Goal: Communication & Community: Answer question/provide support

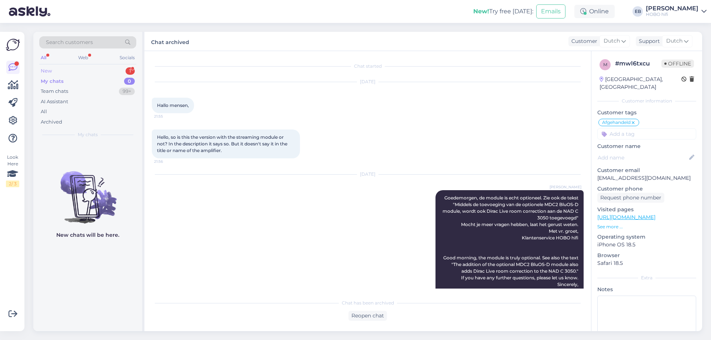
scroll to position [16, 0]
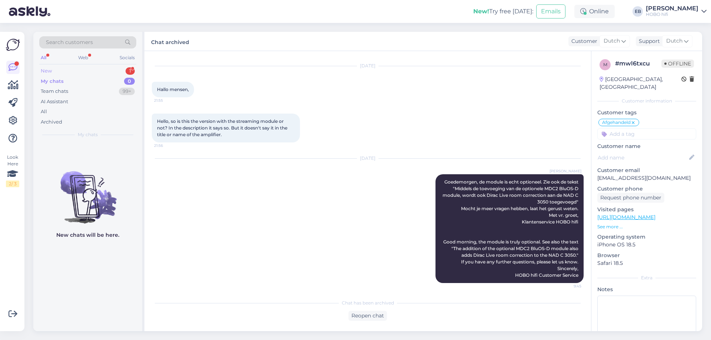
click at [84, 73] on div "New 1" at bounding box center [87, 71] width 97 height 10
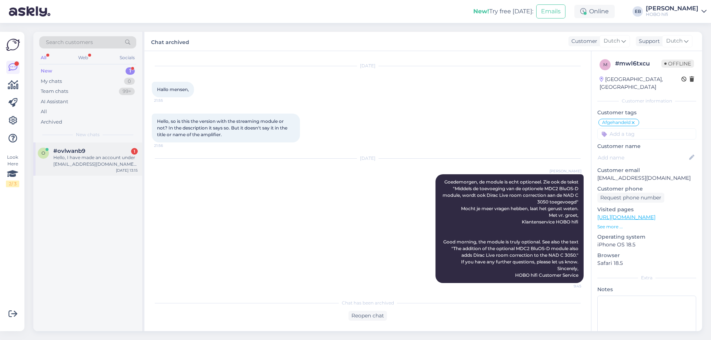
click at [109, 151] on div "#ovlwanb9 1" at bounding box center [95, 151] width 84 height 7
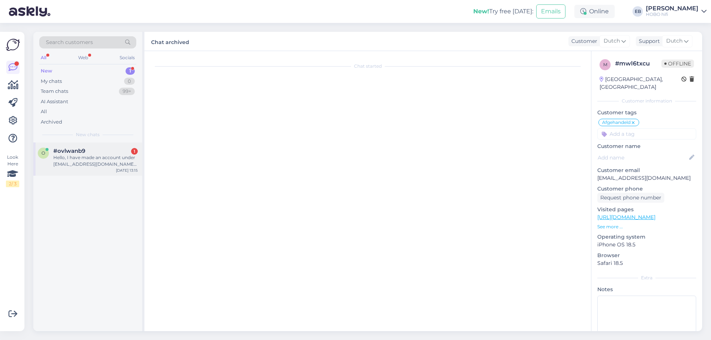
scroll to position [0, 0]
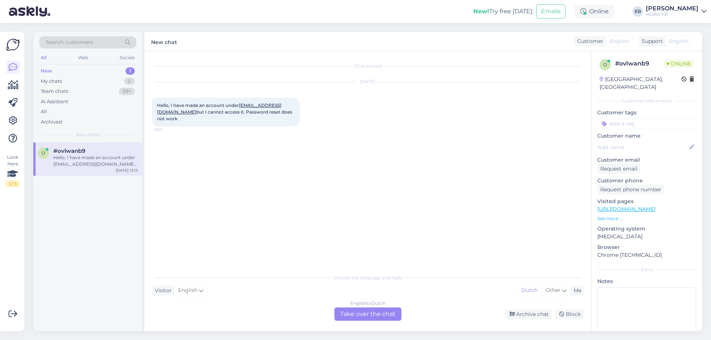
click at [374, 314] on div "English to Dutch Take over the chat" at bounding box center [367, 314] width 67 height 13
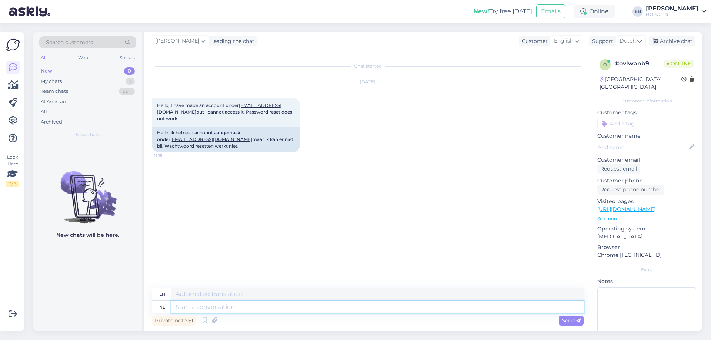
click at [206, 308] on textarea at bounding box center [377, 307] width 413 height 13
type textarea "Hallo"
type textarea "Hello"
type textarea "[PERSON_NAME],"
type textarea "Hi [PERSON_NAME],"
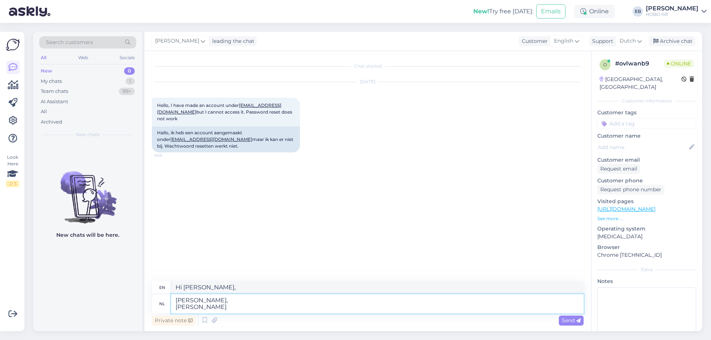
type textarea "[PERSON_NAME], [PERSON_NAME]"
type textarea "Hi [PERSON_NAME], I"
type textarea "[PERSON_NAME], Ik ga e"
type textarea "Hi [PERSON_NAME], I'm going"
type textarea "[PERSON_NAME], Ik ga een t"
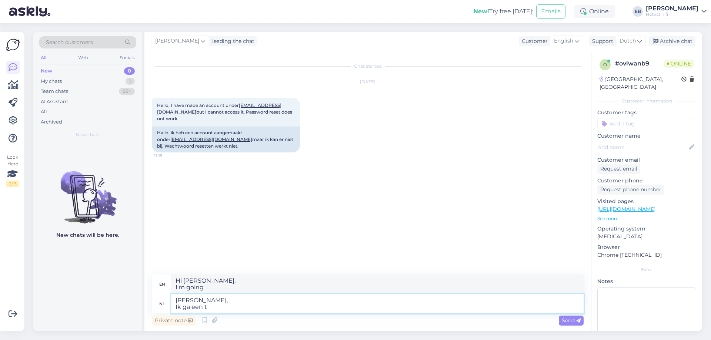
type textarea "Hi [PERSON_NAME], I'm going to a"
type textarea "Hallo Nick, Ik ga een tijdelijk wa"
type textarea "Hi [PERSON_NAME], I am going to a temporary"
type textarea "Hallo Nick, Ik ga een tijdelijk wachtwoord"
type textarea "Hi [PERSON_NAME], I am going to get a temporary password"
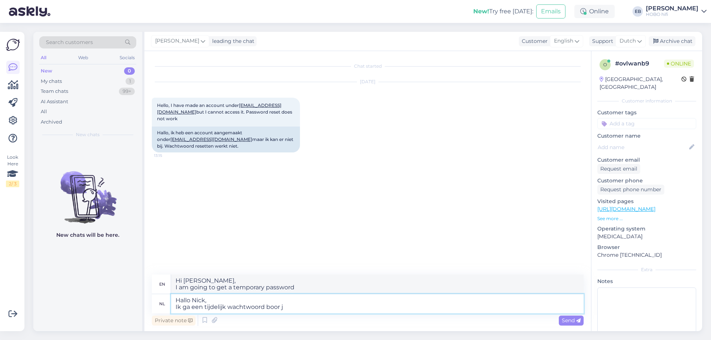
type textarea "Hallo [PERSON_NAME], Ik ga een tijdelijk wachtwoord boor je"
type textarea "Hi [PERSON_NAME], I am going to drill a temporary password"
type textarea "Hallo [PERSON_NAME], Ik ga een tijdelijk wachtwoord boor je aan"
type textarea "Hi [PERSON_NAME], I'm going to drill a temporary password for you"
type textarea "Hallo [PERSON_NAME], Ik ga een tijdelijk wachtwoord boor je aanmaken."
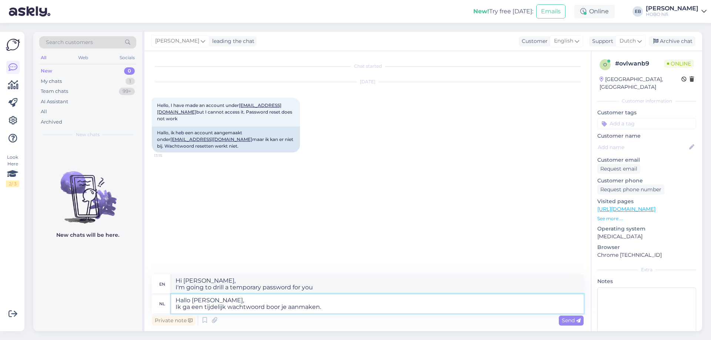
type textarea "Hi [PERSON_NAME], I am going to create a temporary password for you."
type textarea "Hallo [PERSON_NAME], Ik ga een tijdelijk wachtwoord voor je aanmaken. Die zet i…"
type textarea "Hi [PERSON_NAME], I will create a temporary password for you."
type textarea "Hallo [PERSON_NAME], Ik ga een tijdelijk wachtwoord voor je aanmaken. Die zet i…"
type textarea "Hi [PERSON_NAME], I will create a temporary password for you."
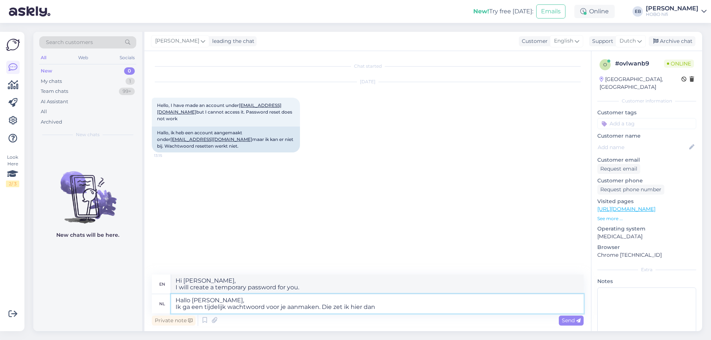
type textarea "Hallo [PERSON_NAME], Ik ga een tijdelijk wachtwoord voor je aanmaken. Die zet i…"
type textarea "Hi [PERSON_NAME], 'm going to create a temporary password for you. I'll post it…"
type textarea "Hallo [PERSON_NAME], Ik ga een tijdelijk wachtwoord voor je aanmaken. Die zet i…"
type textarea "Hi [PERSON_NAME], I'm going to create a temporary password for you. I'll neer.E…"
type textarea "Hallo [PERSON_NAME], Ik ga een tijdelijk wachtwoord voor je aanmaken. Die zet i…"
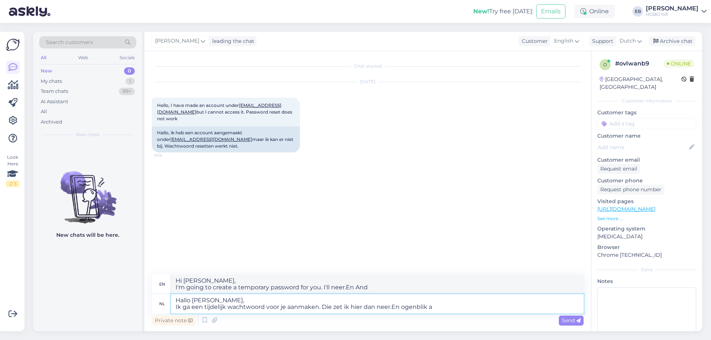
type textarea "Hi [PERSON_NAME], I'm going to create a temporary password for you. I'll neer.E…"
type textarea "Hallo [PERSON_NAME], Ik ga een tijdelijk wachtwoord voor je aanmaken. Die zet i…"
type textarea "Hi [PERSON_NAME], 'm going to create a temporary password for you. I'll neer.En…"
click at [395, 310] on textarea "Hallo [PERSON_NAME], Ik ga een tijdelijk wachtwoord voor je aanmaken. Die zet i…" at bounding box center [377, 303] width 413 height 19
type textarea "Hallo [PERSON_NAME], Ik ga een tijdelijk wachtwoord voor je aanmaken. Die zet i…"
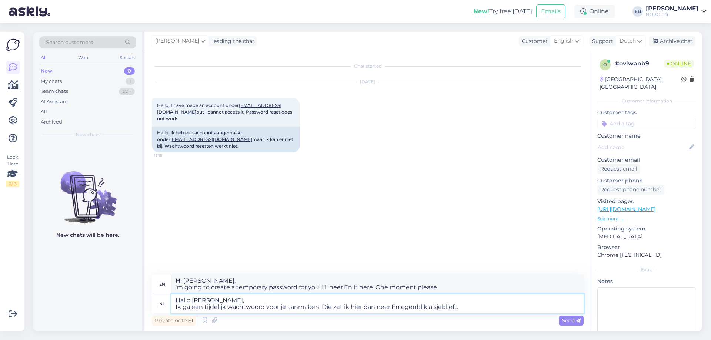
type textarea "Hi [PERSON_NAME], 'm going to create a temporary password for you. I'll neer.E …"
type textarea "Hallo [PERSON_NAME], Ik ga een tijdelijk wachtwoord voor je aanmaken. Die zet i…"
type textarea "Hi [PERSON_NAME], 'm going to create a temporary password for you. I'll post it…"
type textarea "Hallo [PERSON_NAME], Ik ga een tijdelijk wachtwoord voor je aanmaken. Die zet i…"
click at [577, 322] on icon at bounding box center [578, 321] width 4 height 4
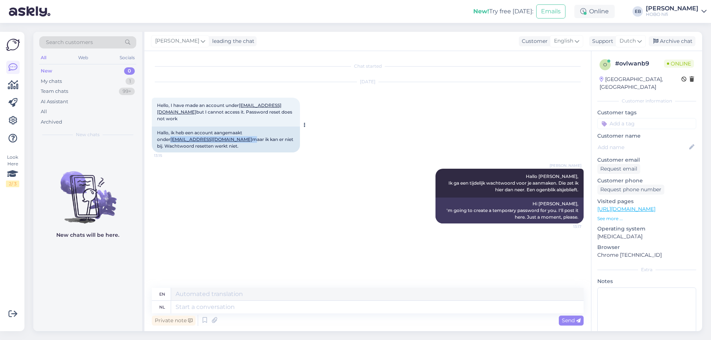
drag, startPoint x: 219, startPoint y: 140, endPoint x: 157, endPoint y: 139, distance: 61.1
click at [157, 139] on div "Hallo, ik heb een account aangemaakt onder [EMAIL_ADDRESS][DOMAIN_NAME] maar ik…" at bounding box center [226, 140] width 148 height 26
copy div "[EMAIL_ADDRESS][DOMAIN_NAME]"
click at [199, 310] on textarea at bounding box center [377, 307] width 413 height 13
type textarea "Do yo"
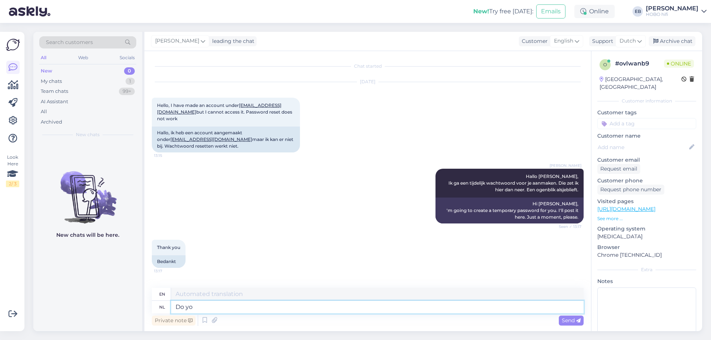
type textarea "Do"
type textarea "Do you"
type textarea "Do you know"
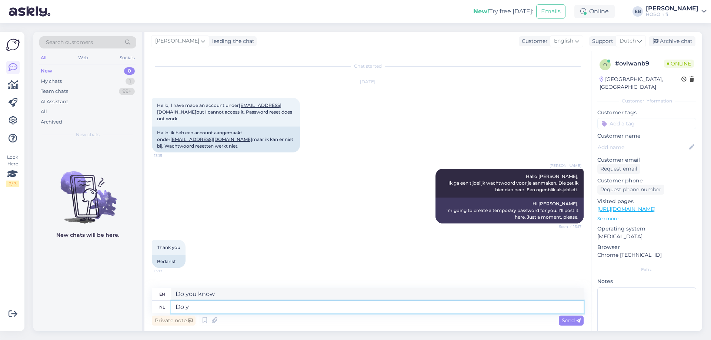
type textarea "Do"
type textarea "Do you"
type textarea "D"
type textarea "Do"
click at [182, 310] on textarea at bounding box center [377, 307] width 413 height 13
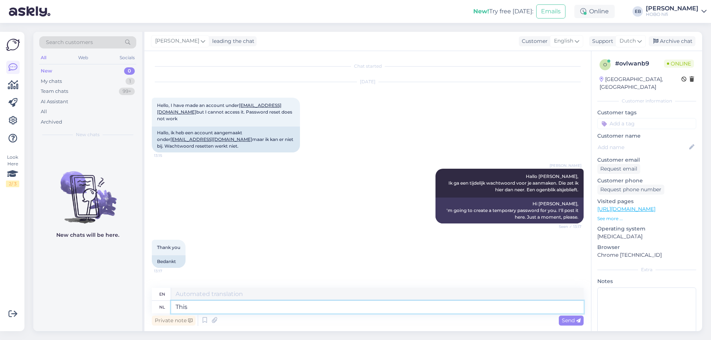
type textarea "This"
type textarea "This doesn"
type textarea "This doesn't w"
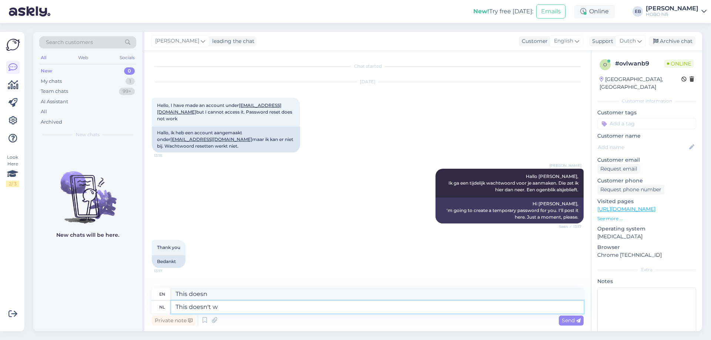
type textarea "This doesn't"
type textarea "This doesn't work a"
type textarea "This doesn't work"
type textarea "This doesn't work anymore,"
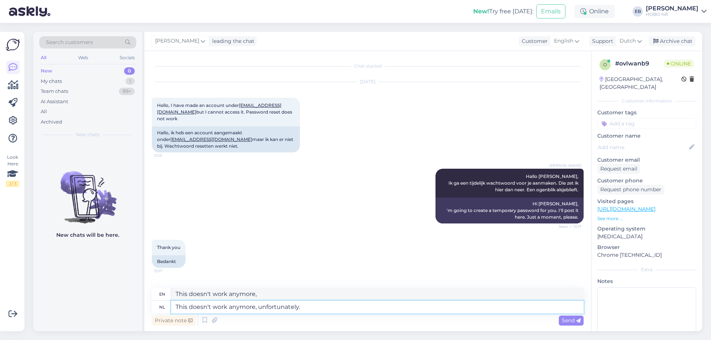
type textarea "This doesn't work anymore, unfortunately."
type textarea "This doesn't work anymore, unfortunately. Can"
type textarea "This doesn't work anymore, unfortunately. Can you"
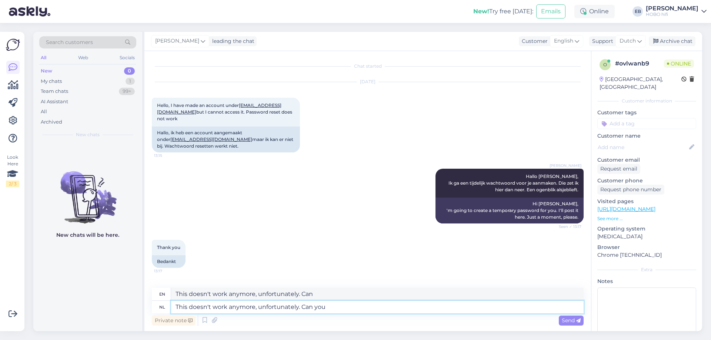
type textarea "This doesn't work anymore, unfortunately. Can you"
type textarea "This doesn't work anymore, unfortunately. Can you chack"
type textarea "This doesn't work anymore, unfortunately. Can you hack"
type textarea "This doesn't work anymore, unfortunately. Can you chack your e"
type textarea "This doesn't work anymore, unfortunately. Can you hack your"
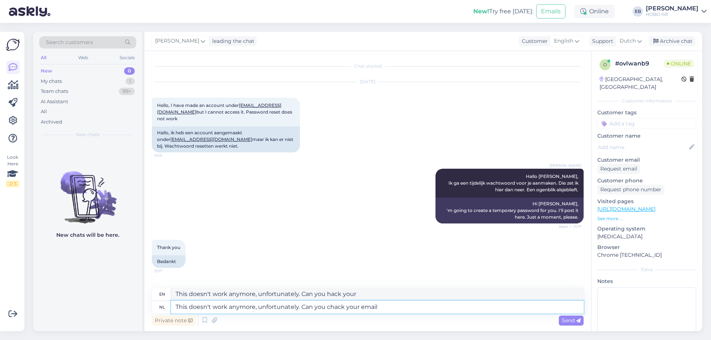
type textarea "This doesn't work anymore, unfortunately. Can you chack your email"
type textarea "This doesn't work anymore, unfortunately. Can you hack your email"
type textarea "This doesn't work anymore, unfortunately. Can you chack your email if t"
type textarea "This doesn't work anymore, unfortunately. Can you check your email if"
type textarea "This doesn't work anymore, unfortunately. Can you chack your email if the p"
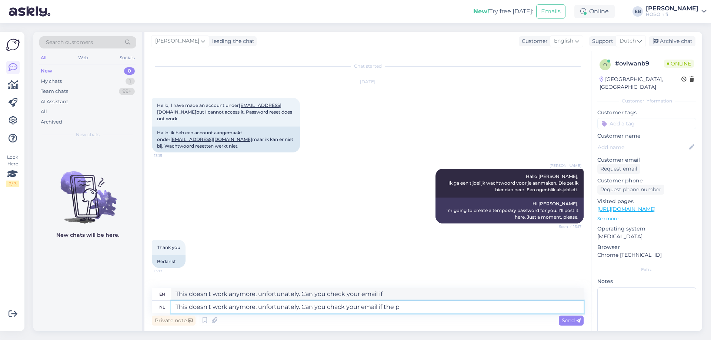
type textarea "This doesn't work anymore, unfortunately. Can you hack your email if the"
type textarea "This doesn't work anymore, unfortunately. Can you chack your email if the passw…"
type textarea "This doesn't work anymore, unfortunately. Can you hack your email if the passwo…"
type textarea "This doesn't work anymore, unfortunately. Can you chack your email if the passw…"
type textarea "This doesn't work anymore, unfortunately. Can you hack your email if the passwo…"
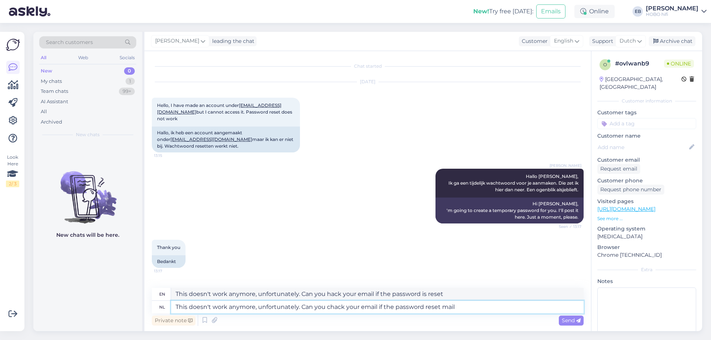
type textarea "This doesn't work anymore, unfortunately. Can you chack your email if the passw…"
type textarea "This doesn't work anymore, unfortunately. Can you hack your email if the passwo…"
type textarea "This doesn't work anymore, unfortunately. Can you chack your email if the passw…"
type textarea "This doesn't work anymore, unfortunately. Can you hack your email if the passwo…"
type textarea "This doesn't work anymore, unfortunately. Can you chack your email if the passw…"
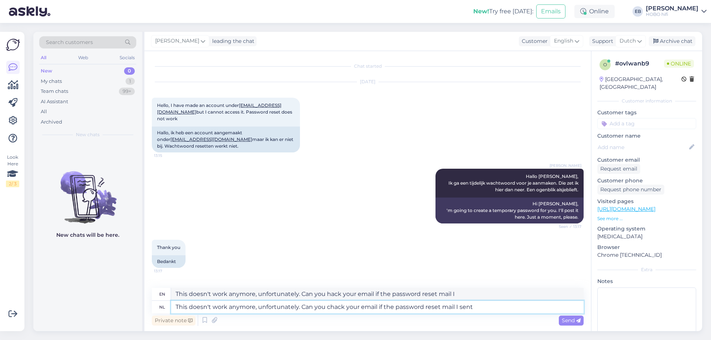
type textarea "This doesn't work anymore, unfortunately. Can you hack your email if the passwo…"
type textarea "This doesn't work anymore, unfortunately. Can you chack your email if the passw…"
type textarea "This doesn't work anymore, unfortunately. Can you hack your email if the passwo…"
type textarea "This doesn't work anymore, unfortunately. Can you chack your email if the passw…"
type textarea "This doesn't work anymore, unfortunately. Can you hack your email if the passwo…"
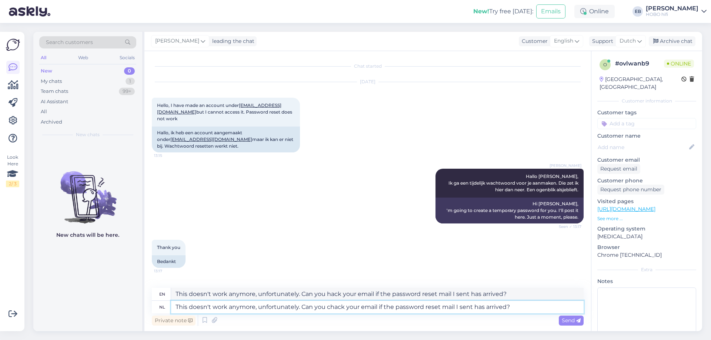
click at [337, 309] on textarea "This doesn't work anymore, unfortunately. Can you chack your email if the passw…" at bounding box center [377, 307] width 413 height 13
type textarea "This doesn't work anymore, unfortunately. Can you check your email if the passw…"
click at [569, 324] on div "Send" at bounding box center [571, 321] width 25 height 10
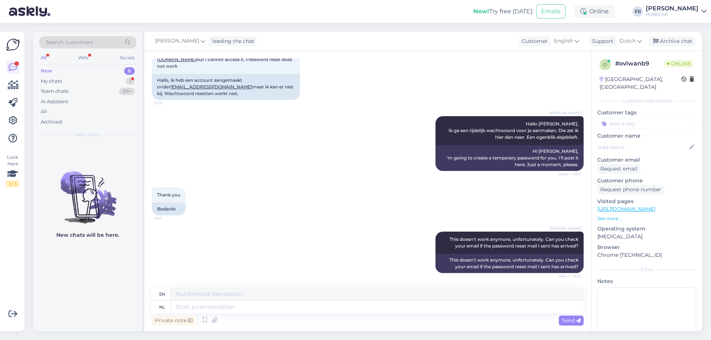
scroll to position [97, 0]
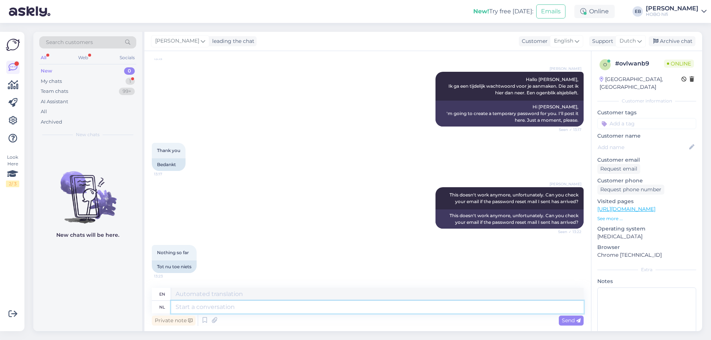
click at [196, 310] on textarea at bounding box center [377, 307] width 413 height 13
type textarea "Do"
type textarea "Do you"
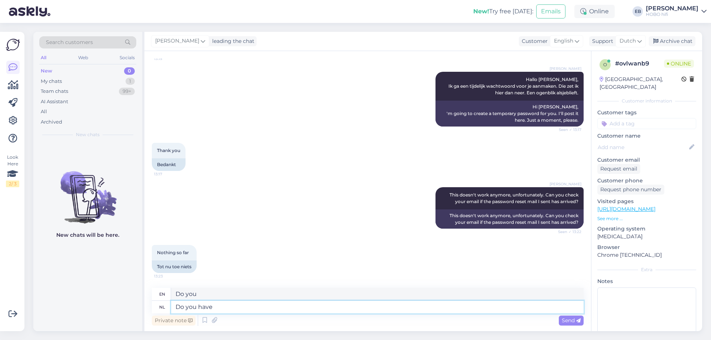
type textarea "Do you have a"
type textarea "Do you have"
type textarea "Do you have a d"
type textarea "Do you have a"
type textarea "Do you have a differet"
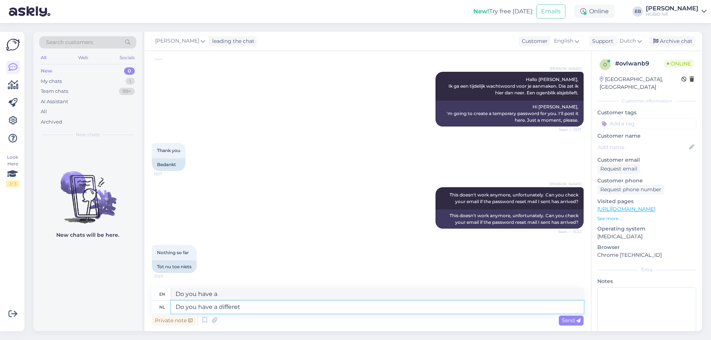
type textarea "Do you have a difference"
type textarea "Do you have a different"
type textarea "Do you have a different mailaddress"
type textarea "Do you have a different mail address"
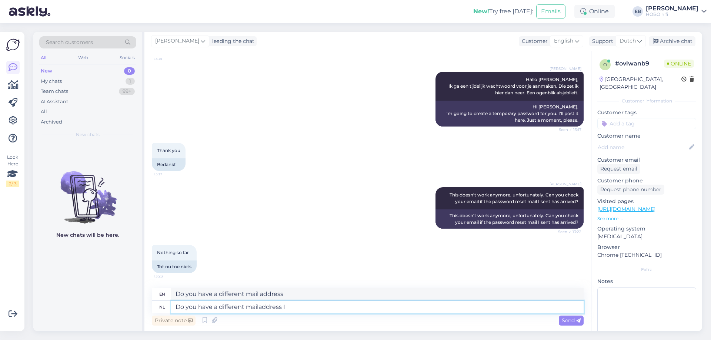
type textarea "Do you have a different mailaddress I"
type textarea "Do you have a different mail address I"
type textarea "Do you have a different mailaddress I ca"
type textarea "Do you have a different mail address I ca"
type textarea "Do you have a different mailaddress I can e"
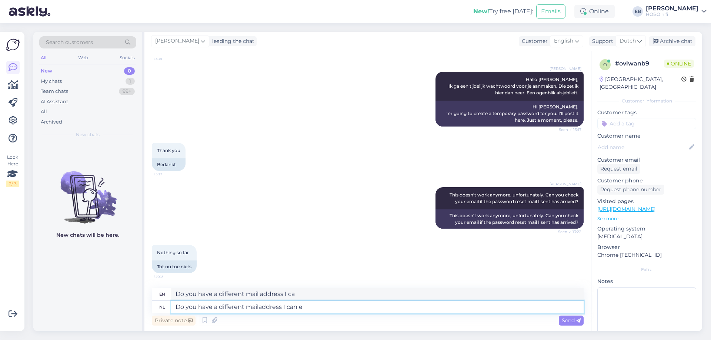
type textarea "Do you have a different mail address I can"
type textarea "Do you have a different mailaddress I can enter?"
type textarea "Do you have a different mail address I can enter?"
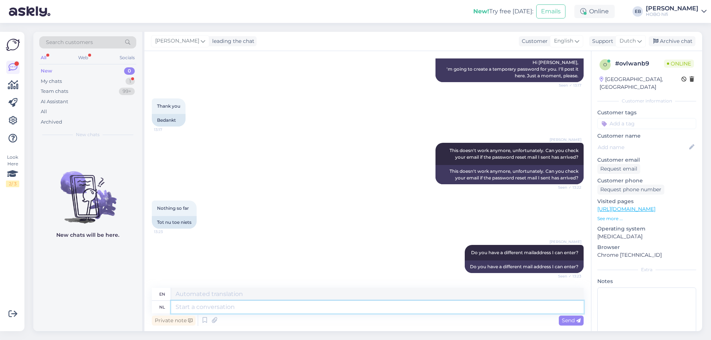
scroll to position [186, 0]
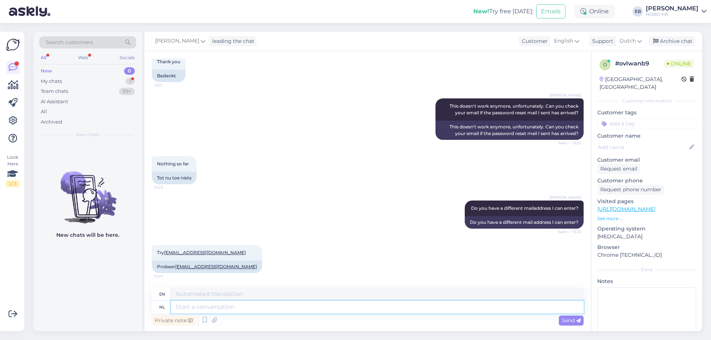
click at [216, 311] on textarea at bounding box center [377, 307] width 413 height 13
type textarea "I'll"
type textarea "I'll give"
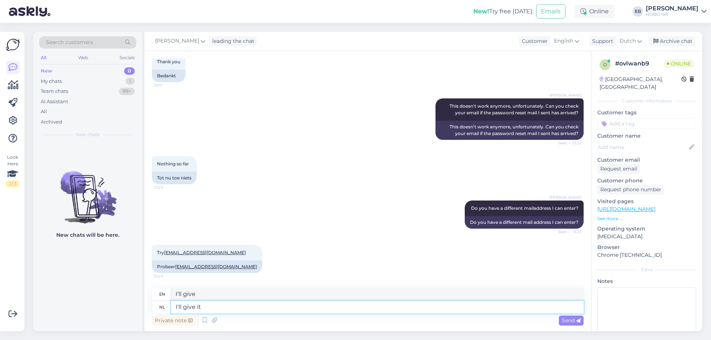
type textarea "I'll give it"
type textarea "I'll give it a"
type textarea "I'll give it a try. O"
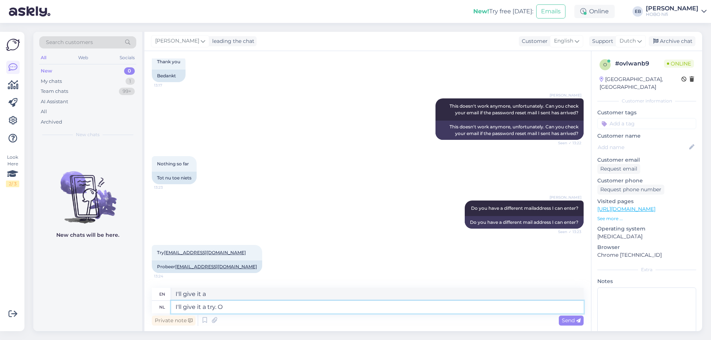
type textarea "I'll give it a try."
type textarea "I'll give it a try. One"
type textarea "I'll give it a try. a m"
type textarea "I'll give it a try. a"
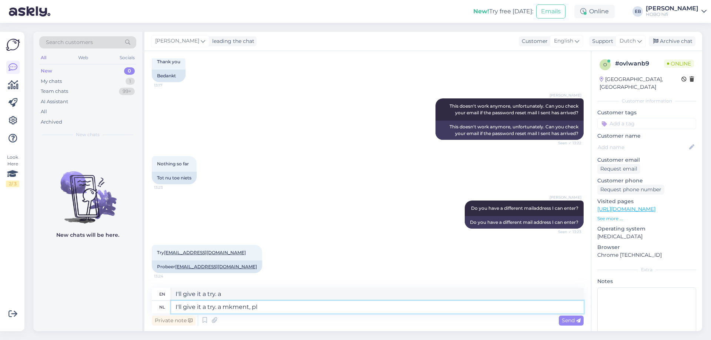
type textarea "I'll give it a try. a mkment, ple"
type textarea "I'll give it a try. a mkment,"
type textarea "I'll give it a try. a mkment, please"
type textarea "I'll give it a try. a comment, please"
click at [234, 309] on textarea "I'll give it a try. a mkment, please" at bounding box center [377, 307] width 413 height 13
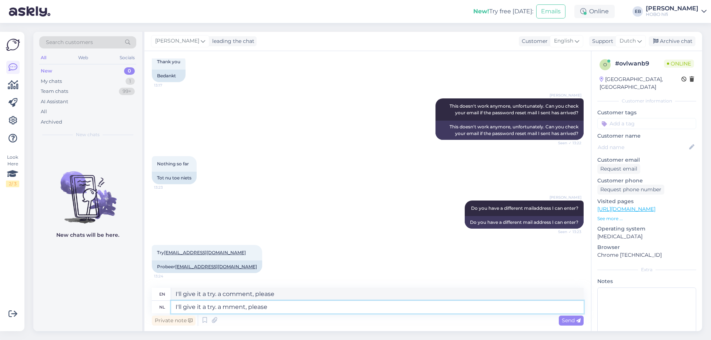
type textarea "I'll give it a try. a moment, please"
click at [567, 324] on span "Send" at bounding box center [571, 320] width 19 height 7
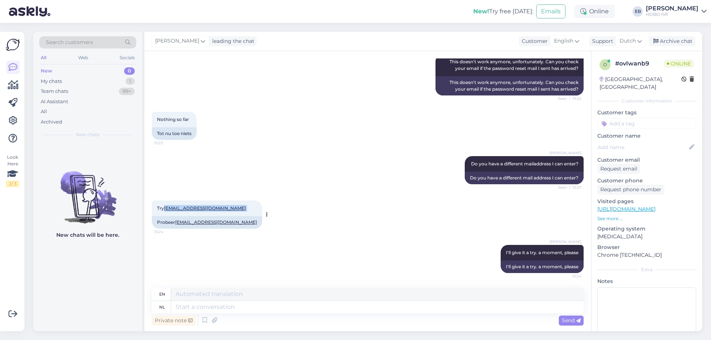
drag, startPoint x: 226, startPoint y: 209, endPoint x: 166, endPoint y: 211, distance: 60.0
click at [166, 211] on div "Try [EMAIL_ADDRESS][DOMAIN_NAME] 13:24" at bounding box center [207, 209] width 110 height 16
copy span "[EMAIL_ADDRESS][DOMAIN_NAME]"
click at [219, 310] on textarea at bounding box center [377, 307] width 413 height 13
type textarea "It b"
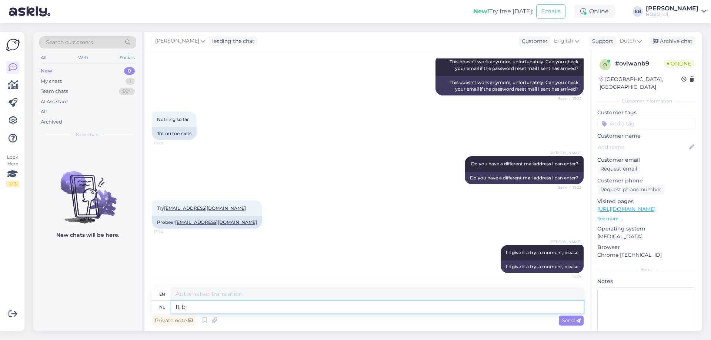
type textarea "It"
type textarea "It bkeeps a"
type textarea "It keeps"
type textarea "It bkeeps asking f"
type textarea "It keeps asking"
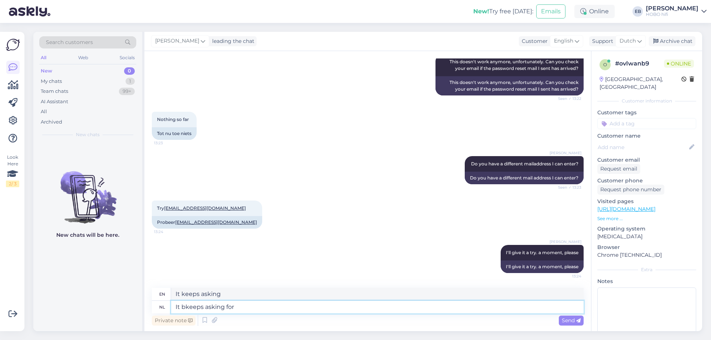
type textarea "It bkeeps asking for"
type textarea "It keeps asking for"
drag, startPoint x: 237, startPoint y: 310, endPoint x: 83, endPoint y: 303, distance: 154.6
click at [83, 303] on div "Search customers All Web Socials New 0 My chats 1 Team chats 99+ AI Assistant A…" at bounding box center [367, 182] width 669 height 300
type textarea "I"
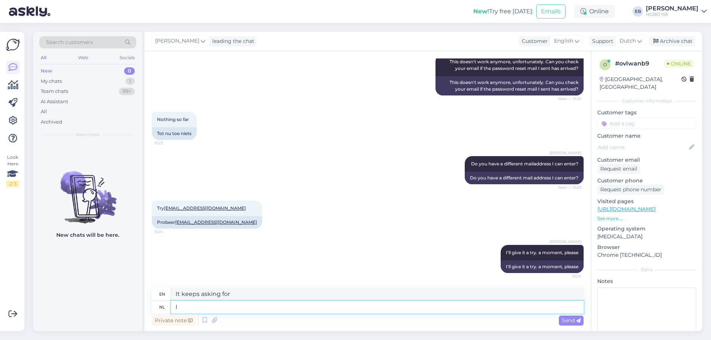
type textarea "I"
type textarea "Changed i"
type textarea "Changed"
type textarea "Changed it."
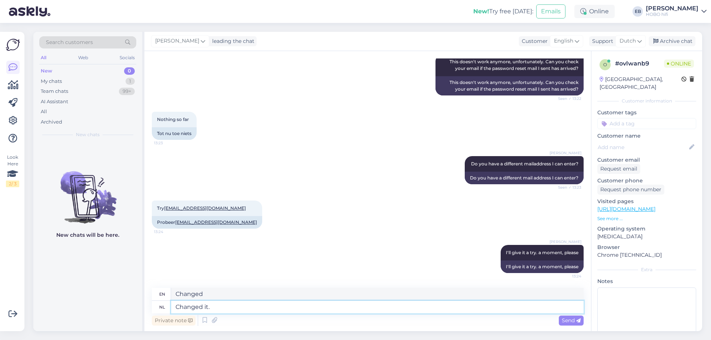
type textarea "Changed it."
click at [573, 321] on span "Send" at bounding box center [571, 320] width 19 height 7
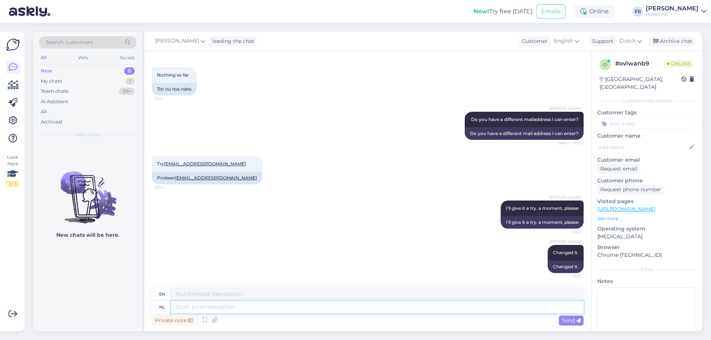
click at [267, 310] on textarea at bounding box center [377, 307] width 413 height 13
type textarea "You"
type textarea "You can"
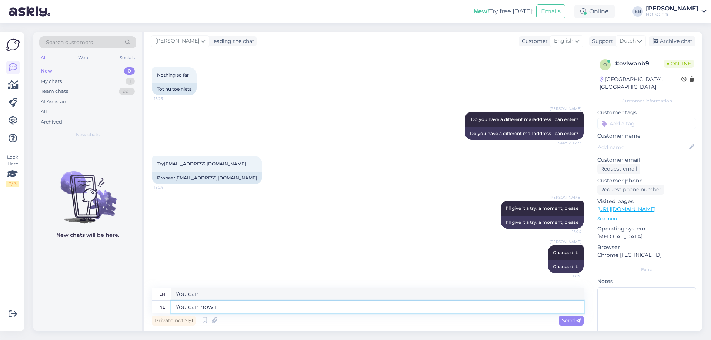
type textarea "You can now re"
type textarea "You can now"
type textarea "You can now receive a"
type textarea "I've"
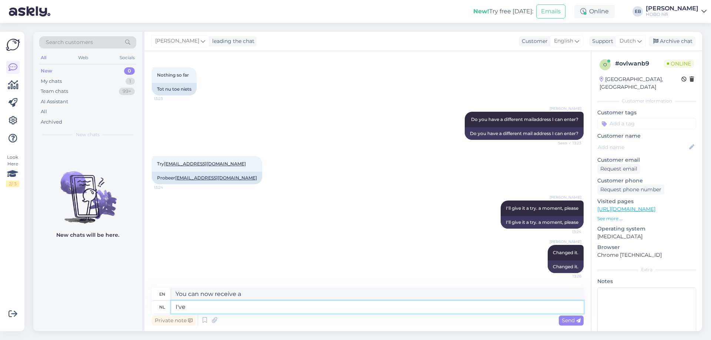
type textarea "I"
type textarea "I've se"
type textarea "I've"
type textarea "I've sent"
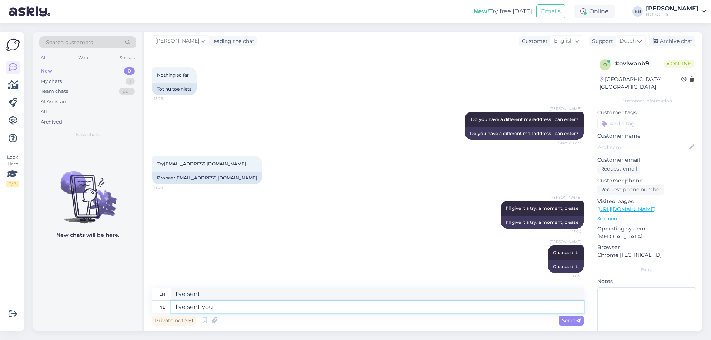
type textarea "I've sent you"
type textarea "I've sent you the"
type textarea "I've sent you the password"
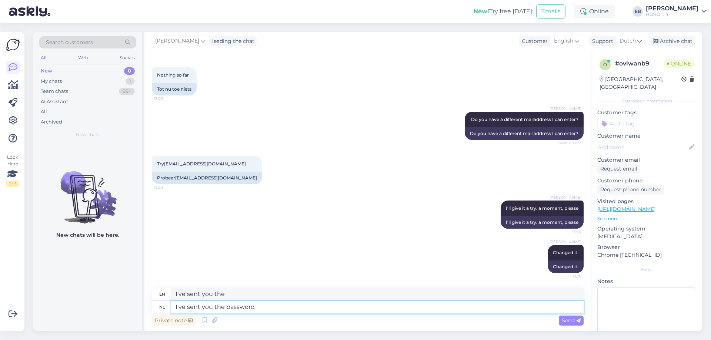
type textarea "I've sent you the password"
type textarea "I've sent you the password reset"
type textarea "I've sent you the password reset mail."
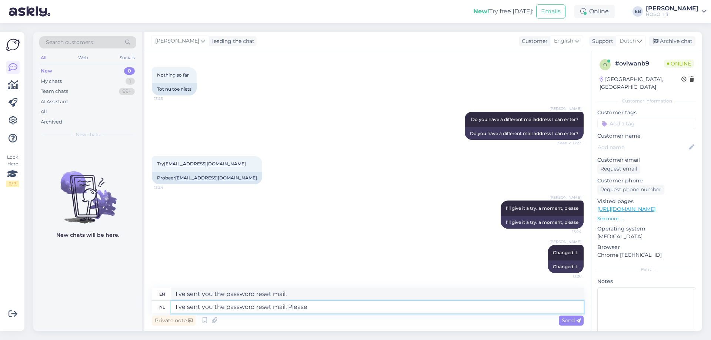
type textarea "I've sent you the password reset mail. Please"
type textarea "I've sent you the password reset mail. Please check"
type textarea "I've sent you the password reset mail. Please check your"
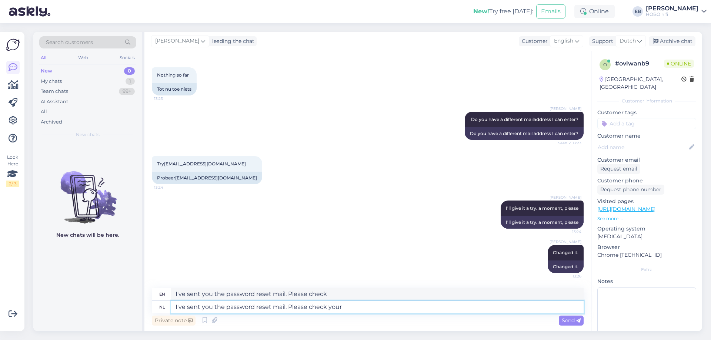
type textarea "I've sent you the password reset mail. Please check yours"
type textarea "I've sent you the password reset mail. Please check your spam"
type textarea "I've sent you the password reset mail. Please check your spam folder,"
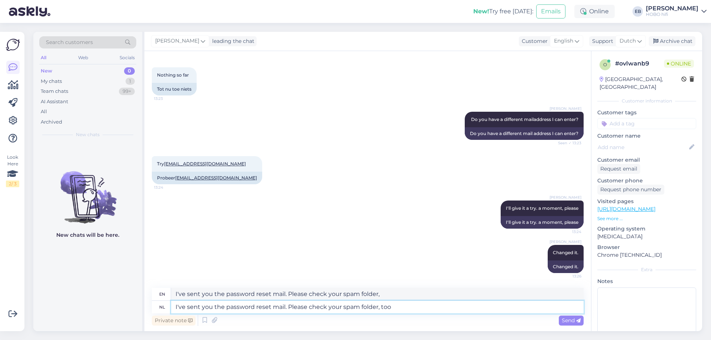
type textarea "I've sent you the password reset mail. Please check your spam folder, too."
type textarea "I've sent you the password reset mail. Please check your Gmail spam folder, too."
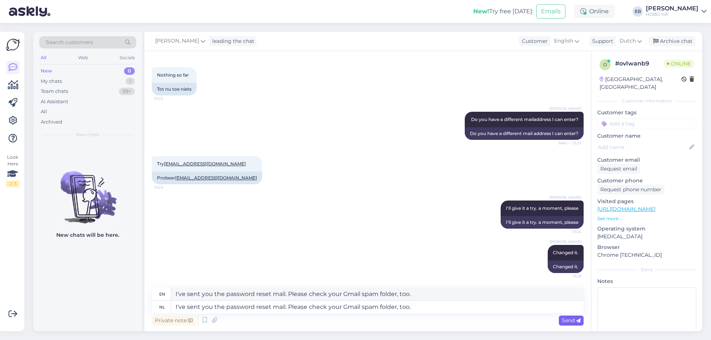
click at [576, 317] on div "Send" at bounding box center [571, 321] width 25 height 10
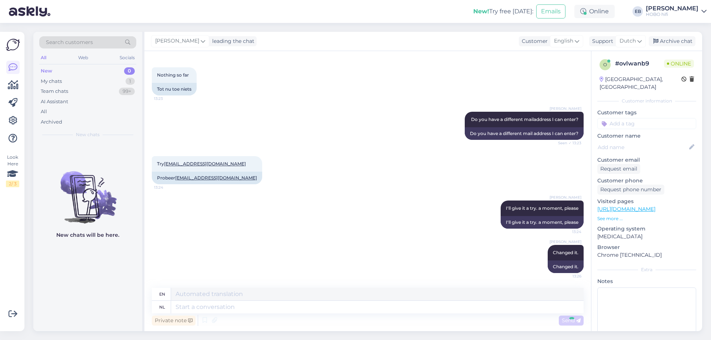
scroll to position [333, 0]
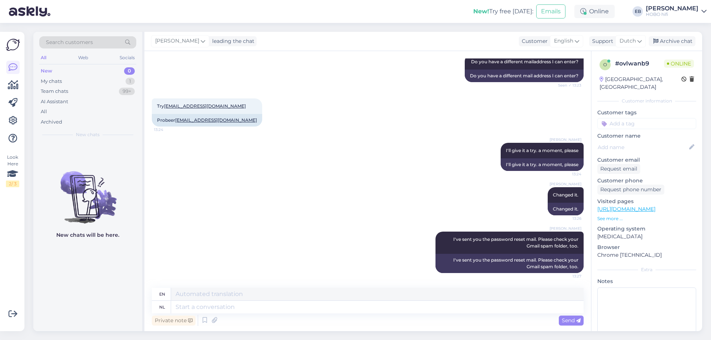
click at [613, 219] on p "See more ..." at bounding box center [646, 219] width 99 height 7
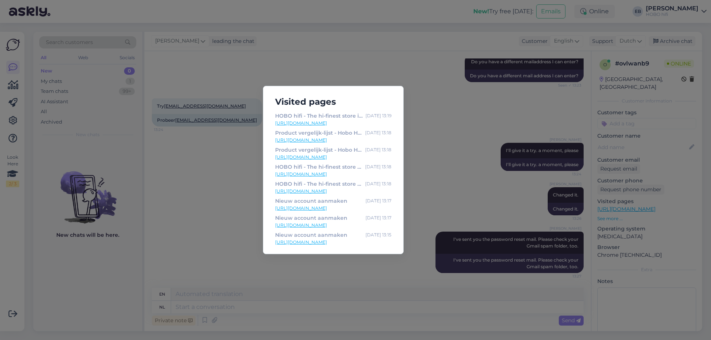
click at [413, 94] on div "Visited pages HOBO hifi - The hi-finest store in [GEOGRAPHIC_DATA] [DATE] 13:19…" at bounding box center [355, 170] width 711 height 340
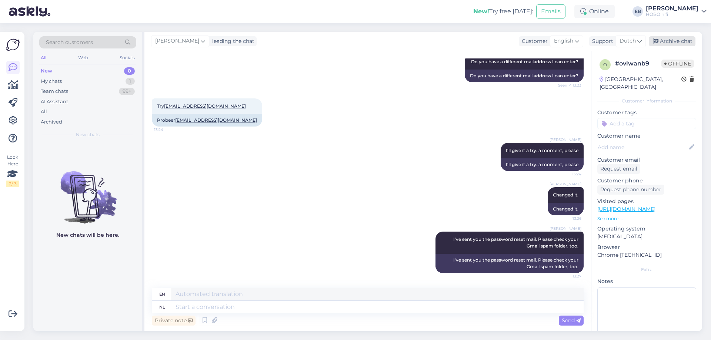
click at [673, 41] on div "Archive chat" at bounding box center [672, 41] width 47 height 10
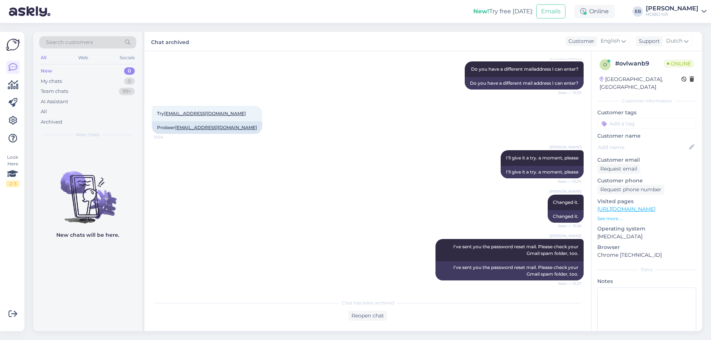
scroll to position [357, 0]
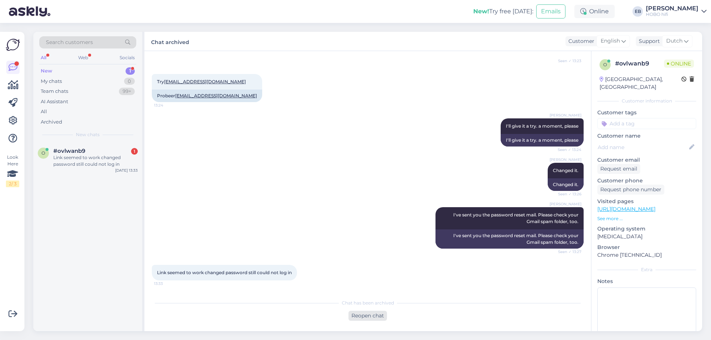
click at [363, 319] on div "Reopen chat" at bounding box center [368, 316] width 39 height 10
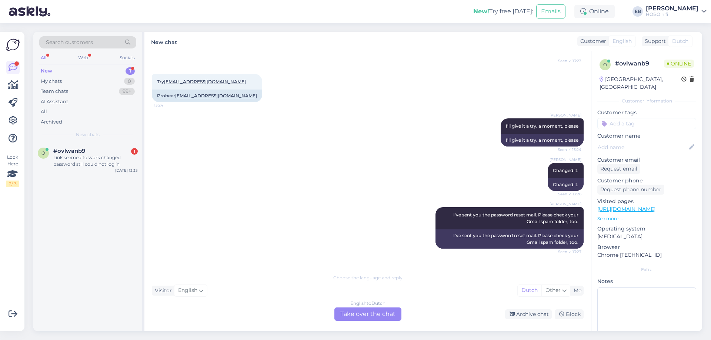
click at [347, 316] on div "English to Dutch Take over the chat" at bounding box center [367, 314] width 67 height 13
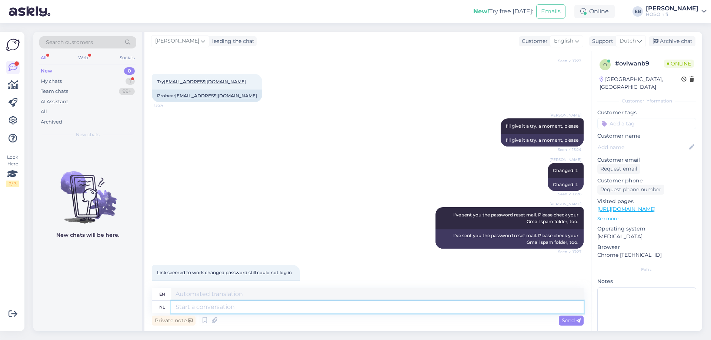
click at [238, 308] on textarea at bounding box center [377, 307] width 413 height 13
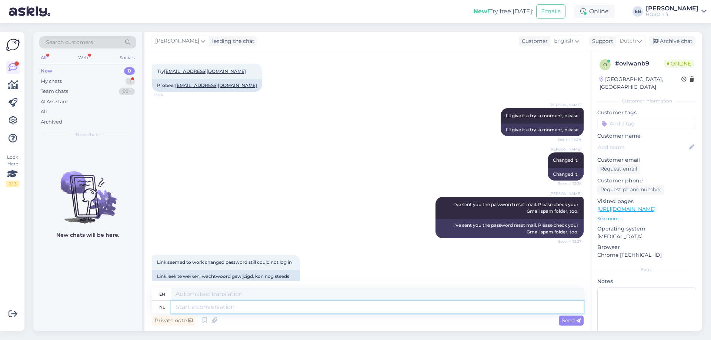
scroll to position [384, 0]
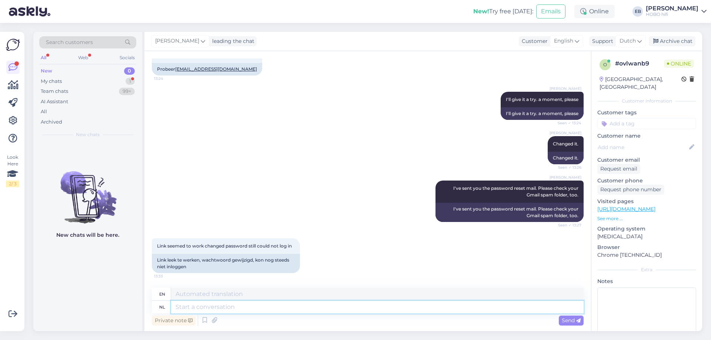
click at [227, 309] on textarea at bounding box center [377, 307] width 413 height 13
type textarea "T"
type textarea "Th"
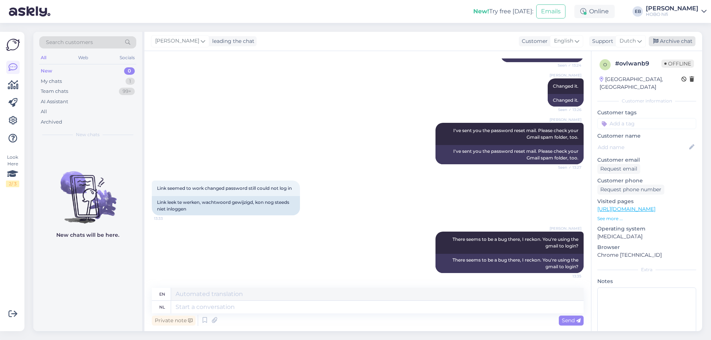
click at [671, 40] on div "Archive chat" at bounding box center [672, 41] width 47 height 10
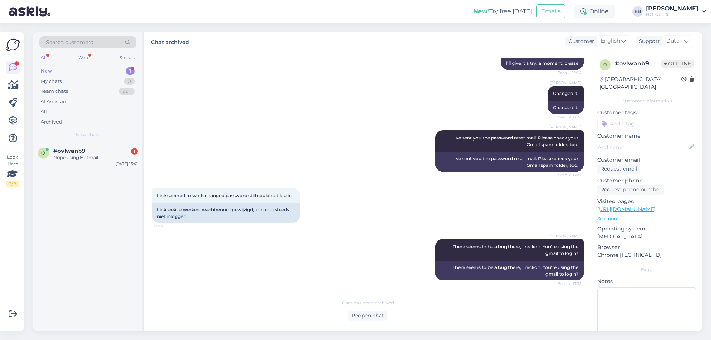
scroll to position [466, 0]
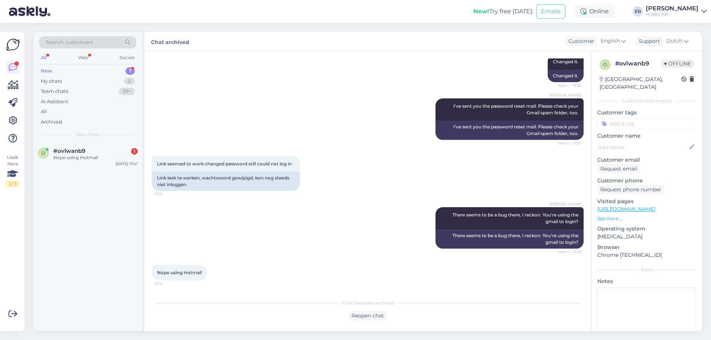
click at [309, 162] on div "Link seemed to work changed password still could not log in 13:33 Link leek te …" at bounding box center [368, 173] width 432 height 51
click at [377, 315] on div "Reopen chat" at bounding box center [368, 316] width 39 height 10
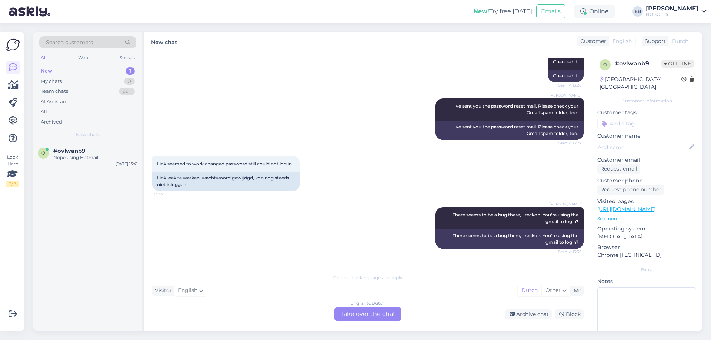
click at [356, 320] on div "Chat started [DATE] Hello, I have made an account under [EMAIL_ADDRESS][DOMAIN_…" at bounding box center [367, 191] width 447 height 280
click at [356, 317] on div "English to Dutch Take over the chat" at bounding box center [367, 314] width 67 height 13
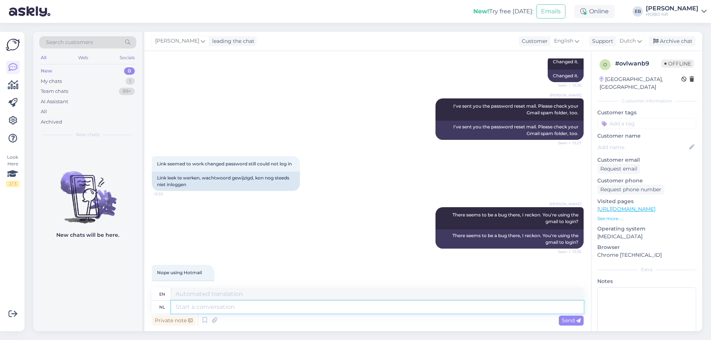
click at [287, 307] on textarea at bounding box center [377, 307] width 413 height 13
click at [572, 320] on span "Send" at bounding box center [571, 320] width 19 height 7
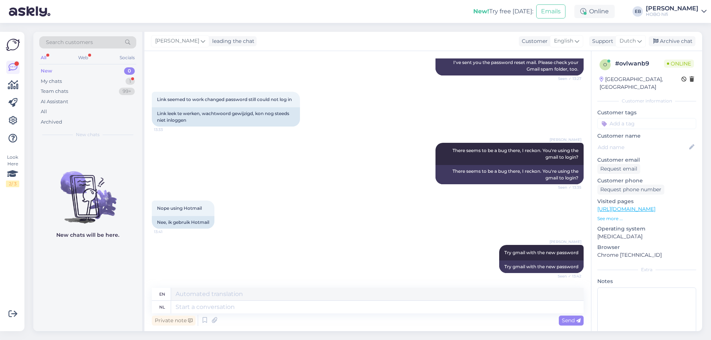
scroll to position [577, 0]
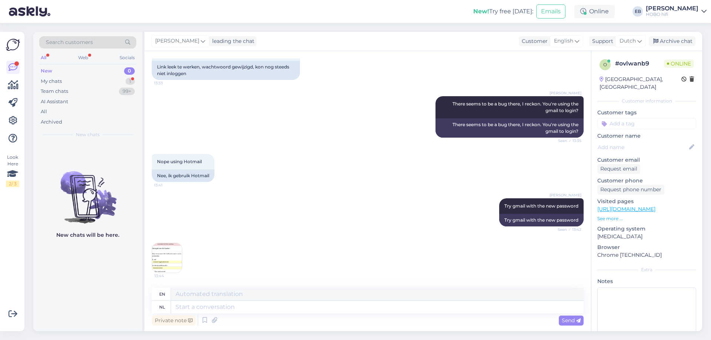
click at [172, 258] on img at bounding box center [167, 258] width 30 height 30
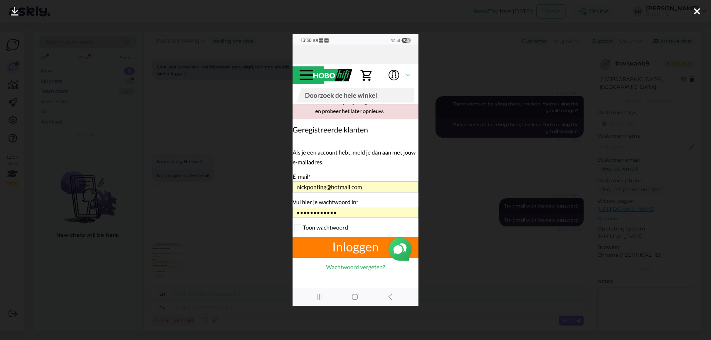
click at [437, 182] on div at bounding box center [355, 170] width 711 height 340
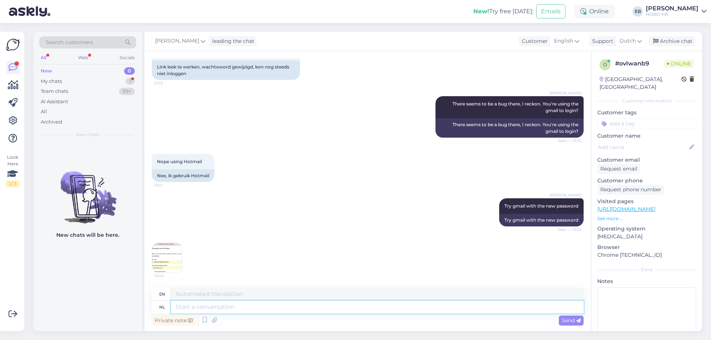
click at [210, 307] on textarea at bounding box center [377, 307] width 413 height 13
paste textarea "[URL][DOMAIN_NAME]"
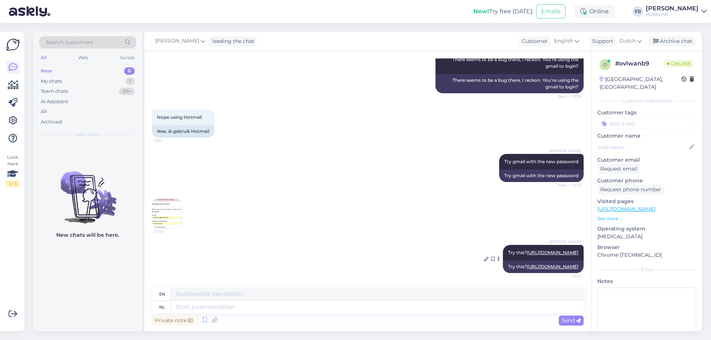
click at [527, 250] on link "[URL][DOMAIN_NAME]" at bounding box center [552, 253] width 51 height 6
click at [515, 245] on div "[PERSON_NAME] Try this? [URL][DOMAIN_NAME] 13:45" at bounding box center [543, 253] width 81 height 16
click at [166, 199] on img at bounding box center [167, 214] width 30 height 30
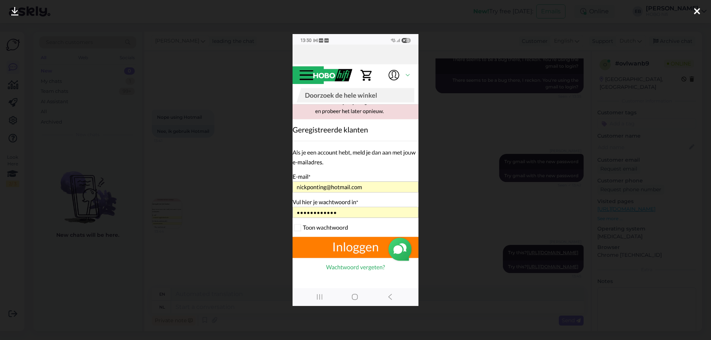
click at [249, 225] on div at bounding box center [355, 170] width 711 height 340
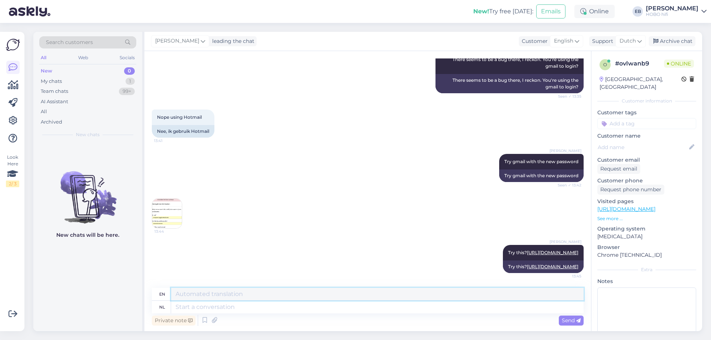
click at [208, 290] on textarea at bounding box center [377, 294] width 413 height 13
click at [168, 199] on img at bounding box center [167, 214] width 30 height 30
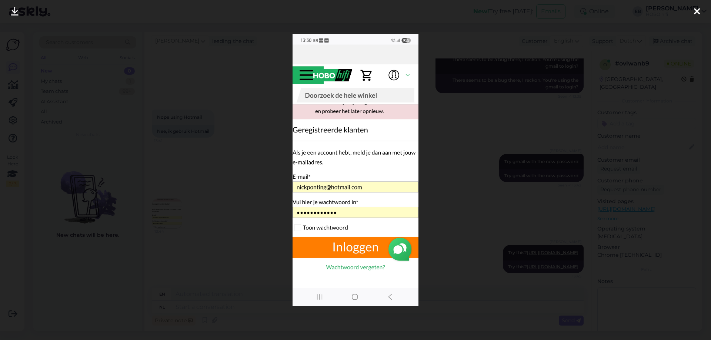
click at [193, 302] on div at bounding box center [355, 170] width 711 height 340
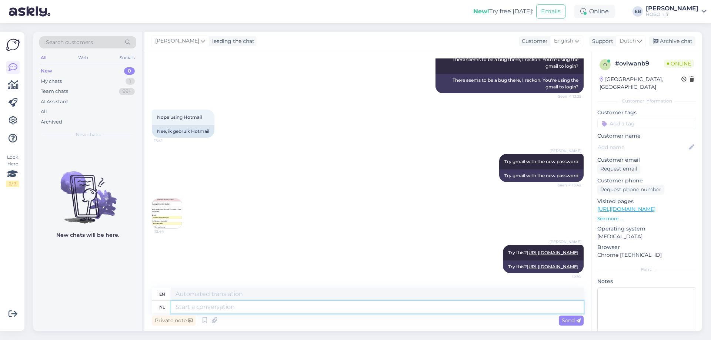
click at [194, 307] on textarea at bounding box center [377, 307] width 413 height 13
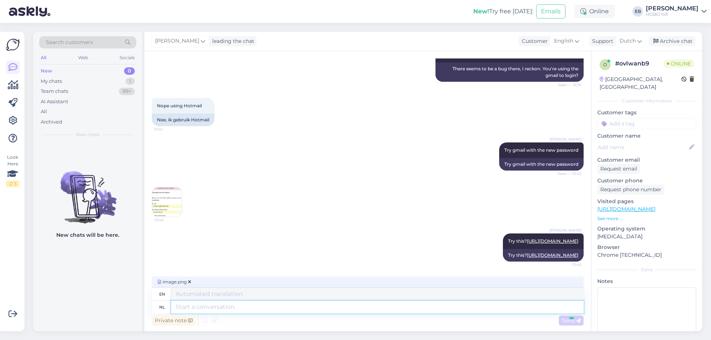
scroll to position [708, 0]
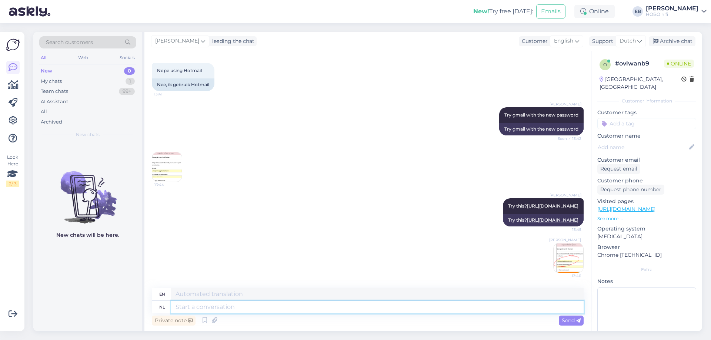
click at [194, 307] on textarea at bounding box center [377, 307] width 413 height 13
click at [562, 320] on span "Send" at bounding box center [571, 320] width 19 height 7
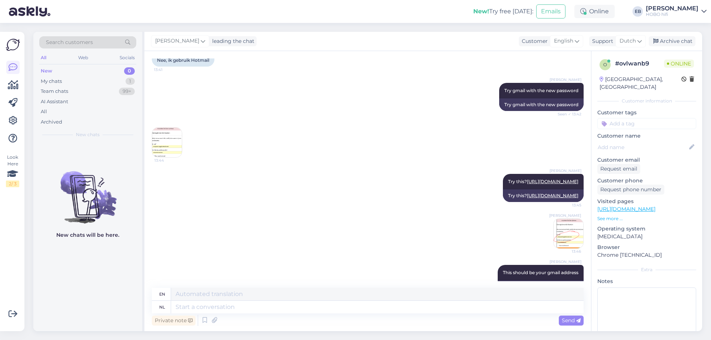
scroll to position [753, 0]
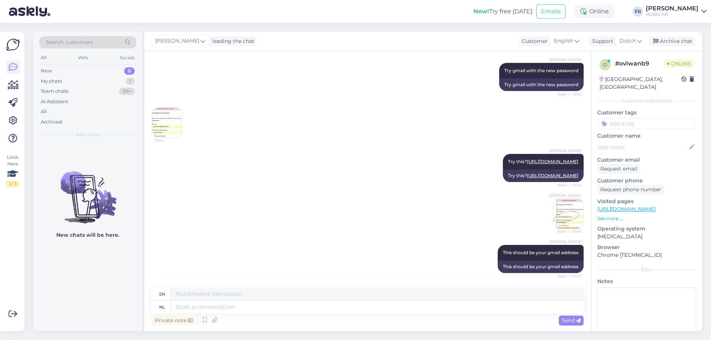
click at [422, 146] on div "[PERSON_NAME] Try this? [URL][DOMAIN_NAME] Seen ✓ 13:45 Try this? [URL][DOMAIN_…" at bounding box center [368, 168] width 432 height 44
click at [259, 165] on div "[PERSON_NAME] Try this? [URL][DOMAIN_NAME] Seen ✓ 13:45 Try this? [URL][DOMAIN_…" at bounding box center [368, 168] width 432 height 44
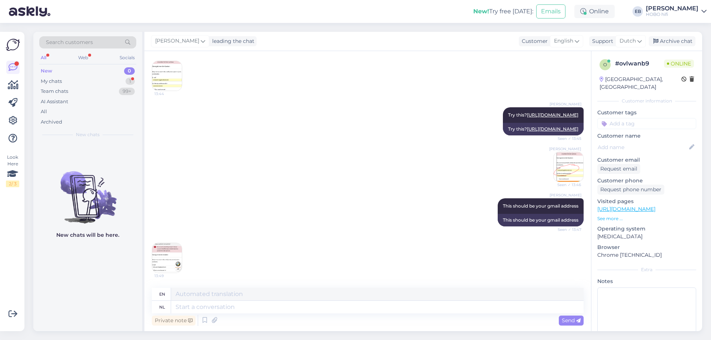
click at [173, 263] on img at bounding box center [167, 258] width 30 height 30
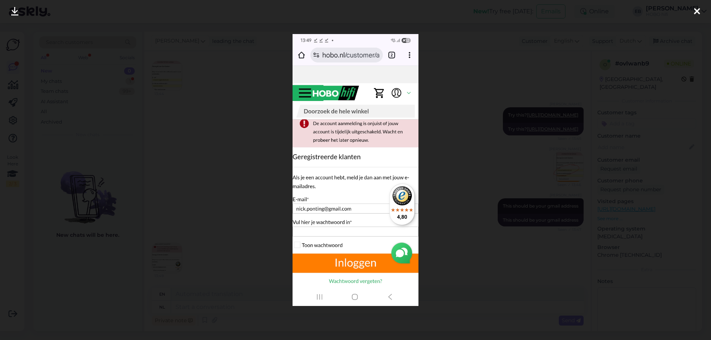
click at [693, 10] on div at bounding box center [697, 11] width 15 height 23
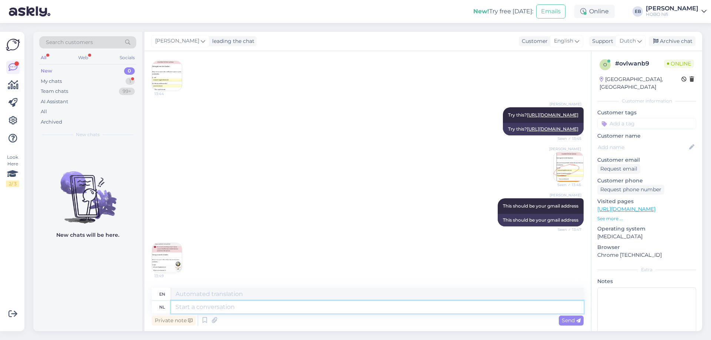
click at [232, 309] on textarea at bounding box center [377, 307] width 413 height 13
click at [211, 306] on textarea at bounding box center [377, 307] width 413 height 13
paste textarea "627361424"
click at [576, 319] on icon at bounding box center [578, 321] width 4 height 4
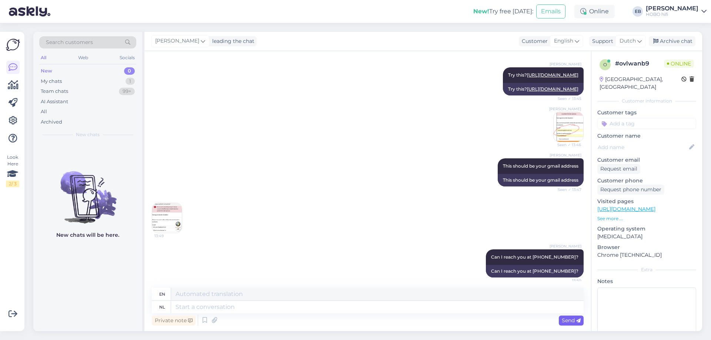
scroll to position [844, 0]
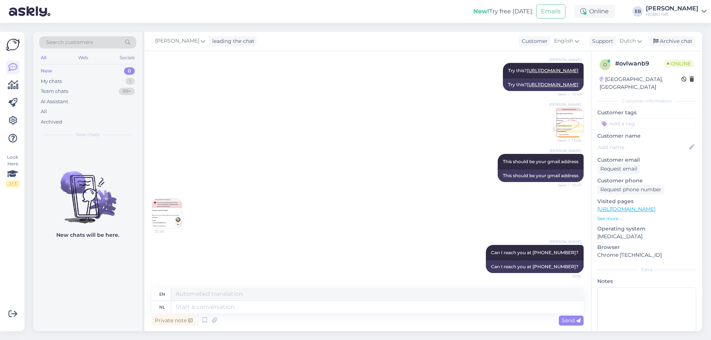
click at [162, 213] on img at bounding box center [167, 214] width 30 height 30
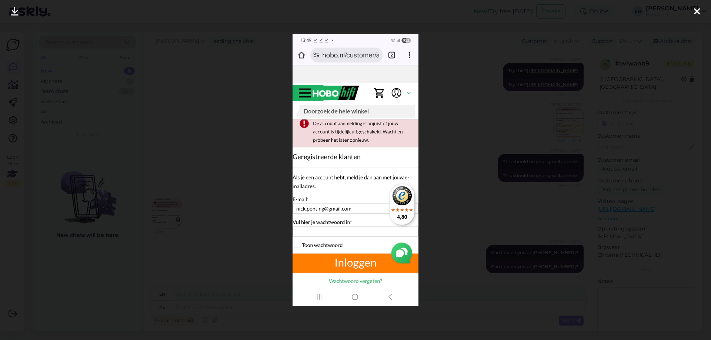
click at [263, 118] on div at bounding box center [355, 170] width 711 height 340
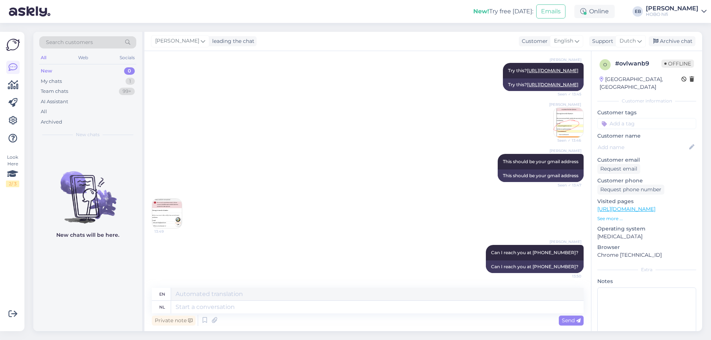
click at [402, 251] on div "[PERSON_NAME] Can I reach you at [PHONE_NUMBER]? 13:50 Can I reach you at [PHON…" at bounding box center [368, 259] width 432 height 44
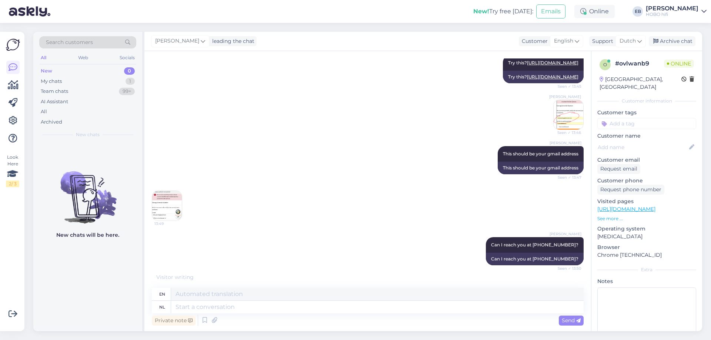
scroll to position [888, 0]
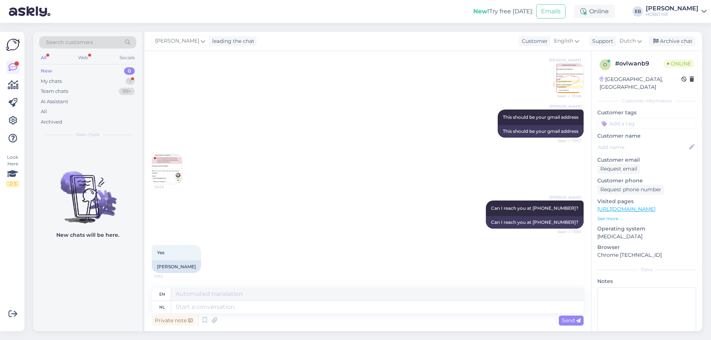
click at [167, 165] on img at bounding box center [167, 169] width 30 height 30
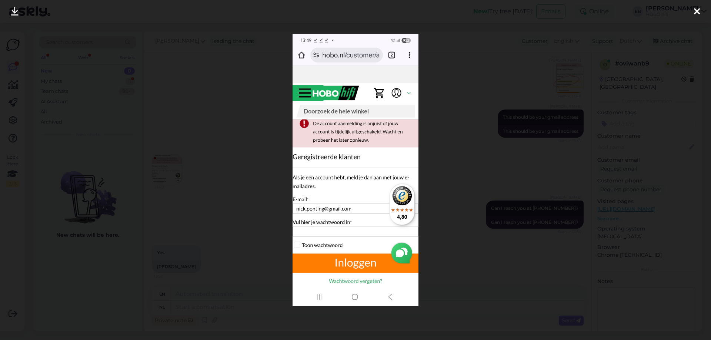
click at [699, 11] on icon at bounding box center [697, 12] width 6 height 10
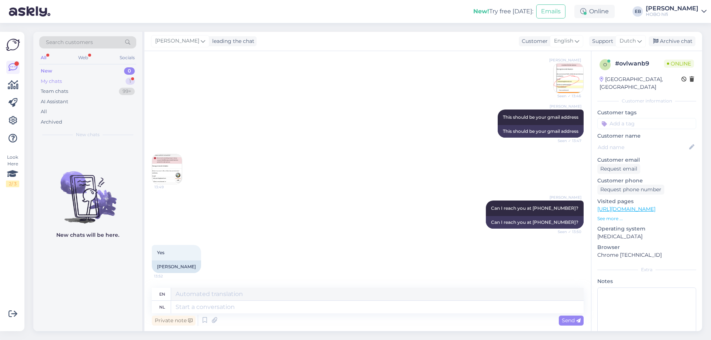
click at [82, 79] on div "My chats 1" at bounding box center [87, 81] width 97 height 10
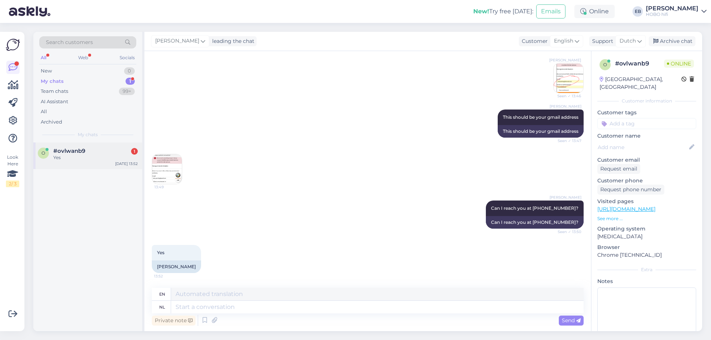
click at [108, 158] on div "Yes" at bounding box center [95, 157] width 84 height 7
click at [681, 37] on div "Archive chat" at bounding box center [672, 41] width 47 height 10
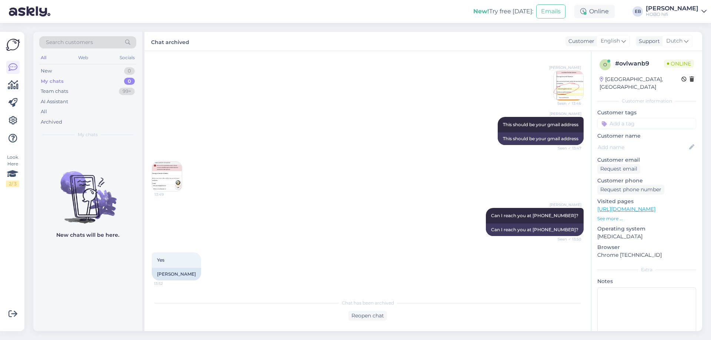
click at [372, 119] on div "[PERSON_NAME] This should be your gmail address Seen ✓ 13:47 This should be you…" at bounding box center [368, 131] width 432 height 44
